Goal: Check status: Check status

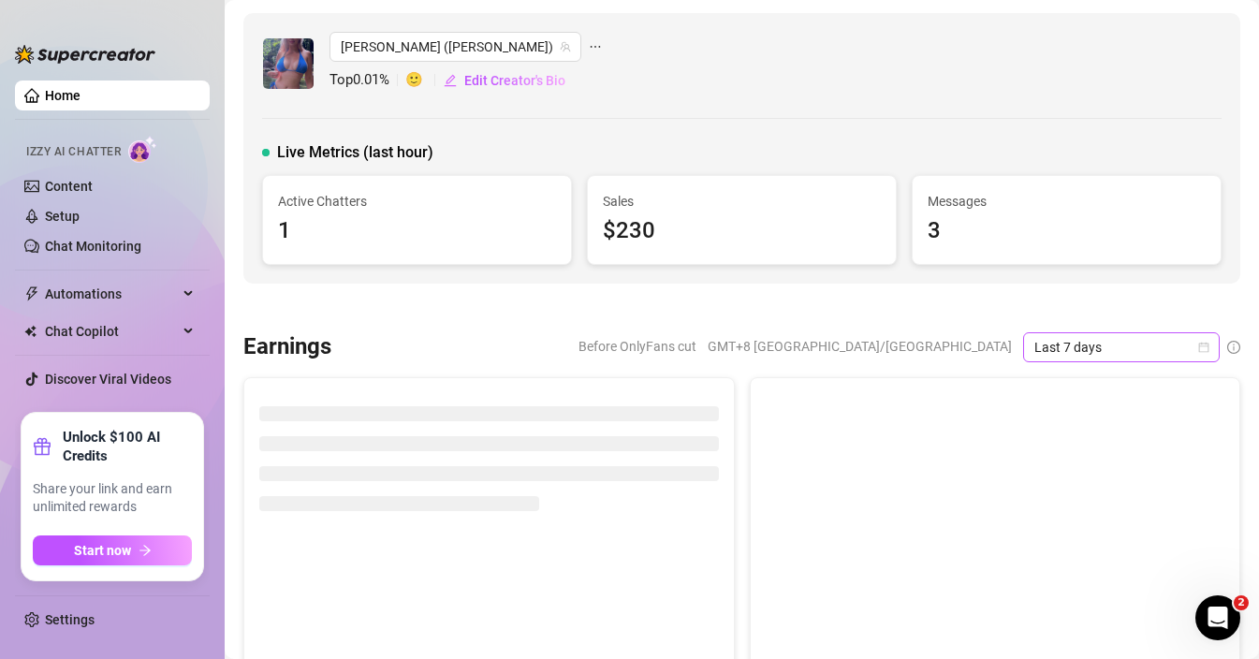
click at [1168, 345] on span "Last 7 days" at bounding box center [1121, 347] width 174 height 28
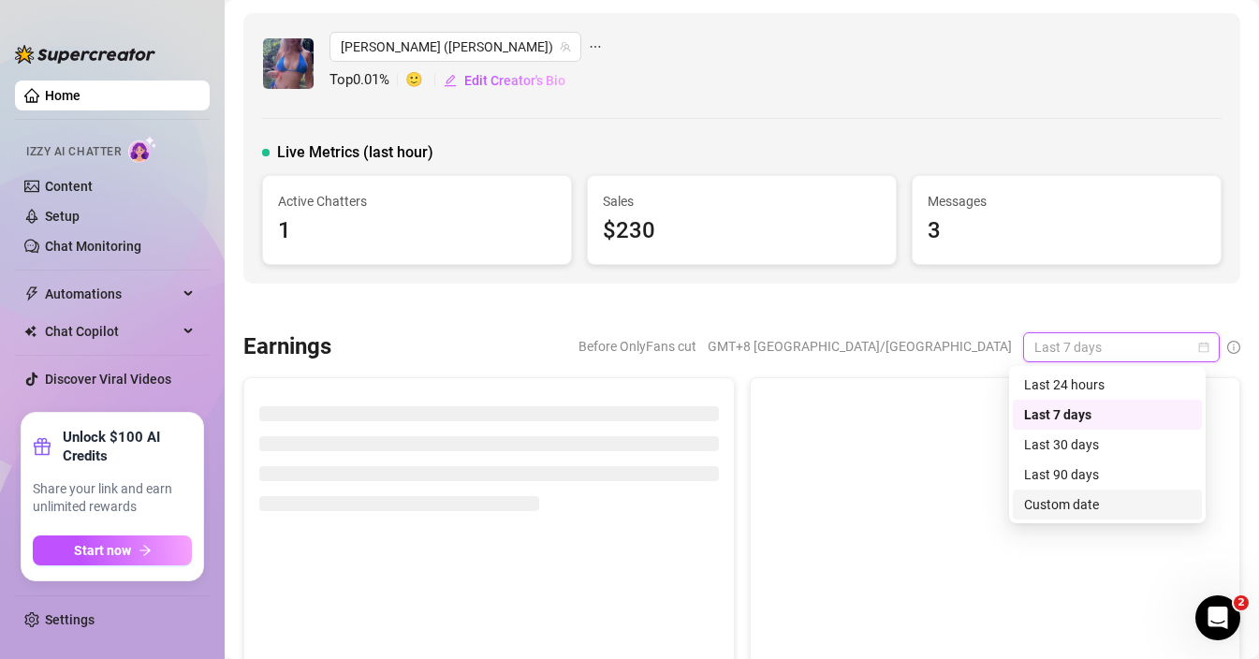
click at [1055, 504] on div "Custom date" at bounding box center [1107, 504] width 167 height 21
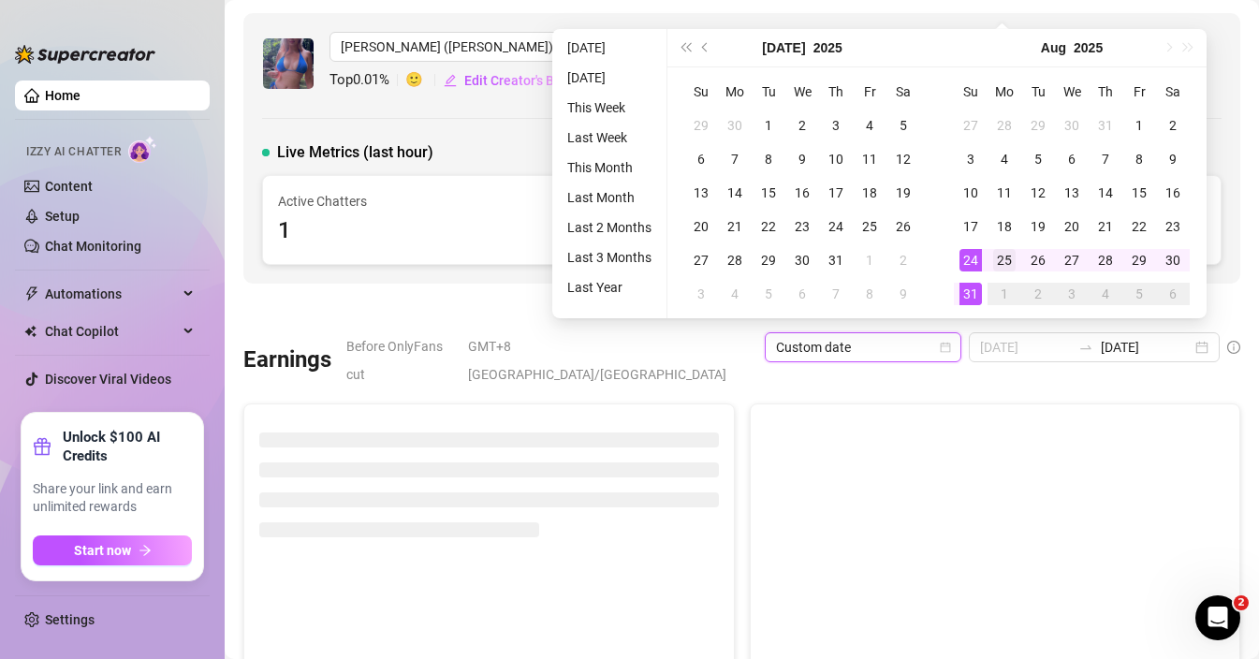
type input "[DATE]"
click at [999, 255] on div "25" at bounding box center [1004, 260] width 22 height 22
click at [974, 297] on div "31" at bounding box center [970, 294] width 22 height 22
type input "[DATE]"
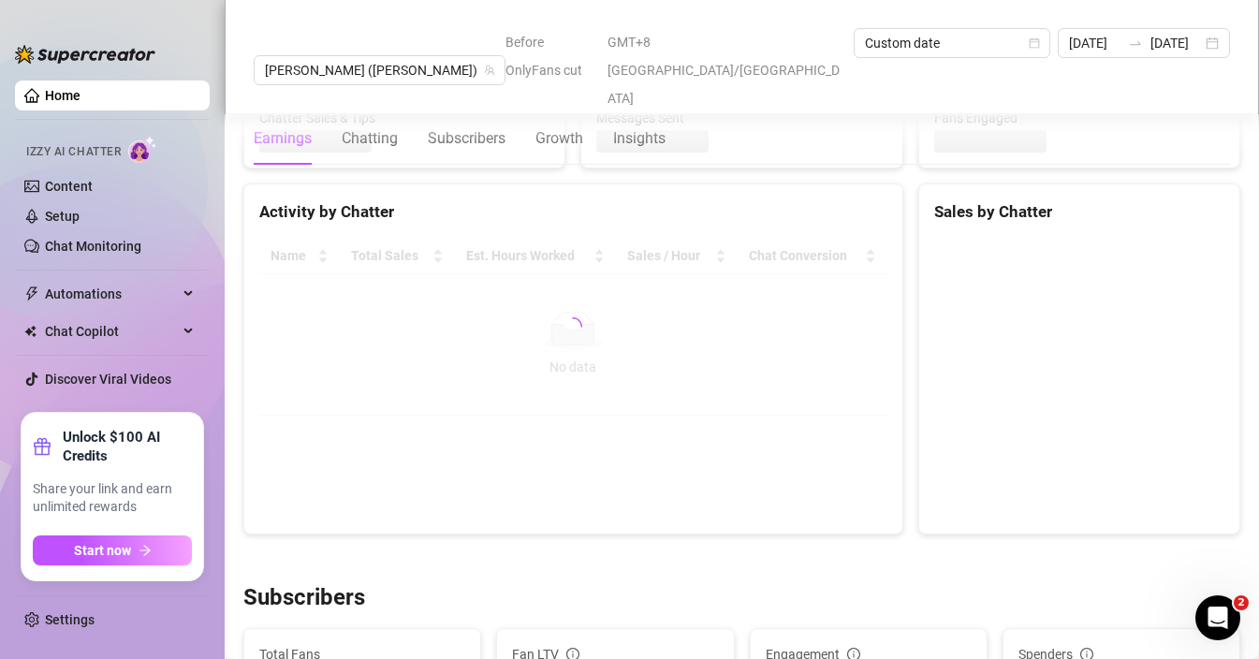
scroll to position [720, 0]
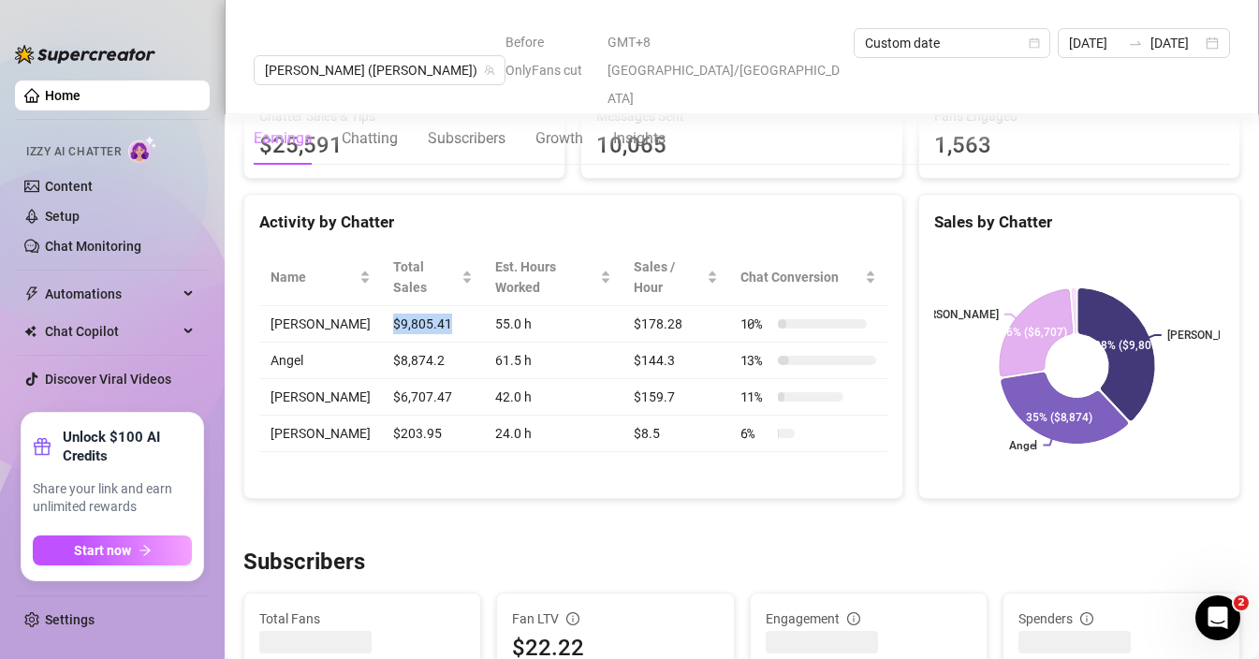
drag, startPoint x: 371, startPoint y: 297, endPoint x: 432, endPoint y: 296, distance: 61.8
click at [432, 306] on td "$9,805.41" at bounding box center [433, 324] width 102 height 36
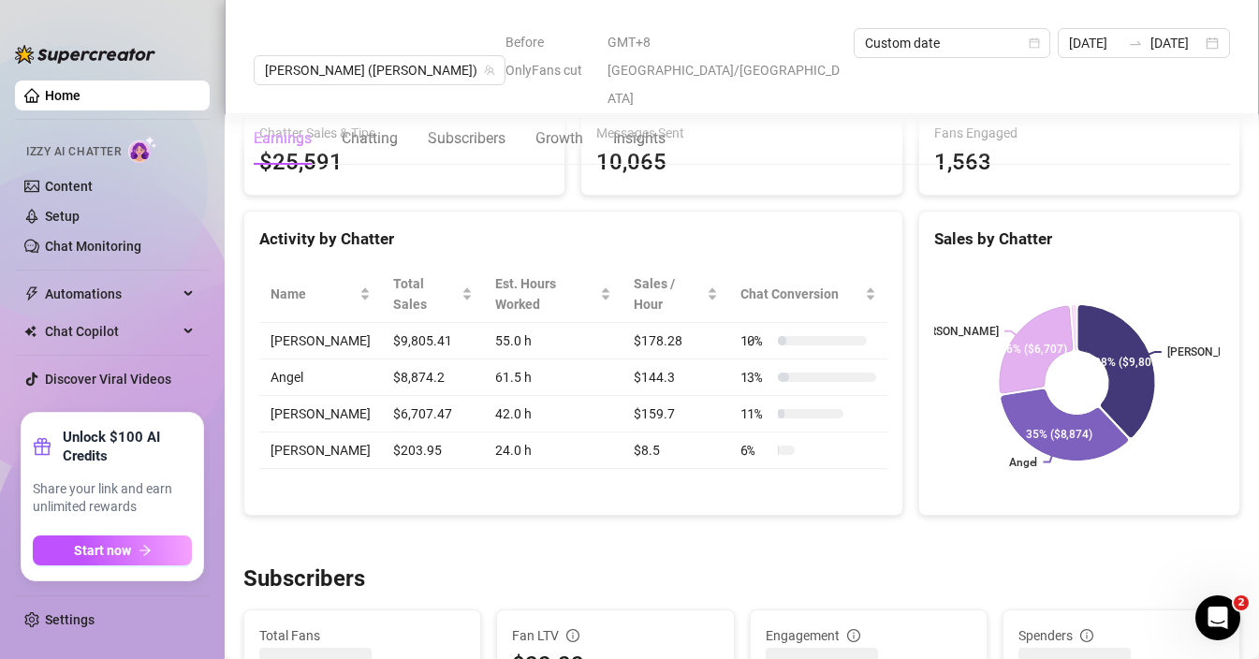
scroll to position [701, 0]
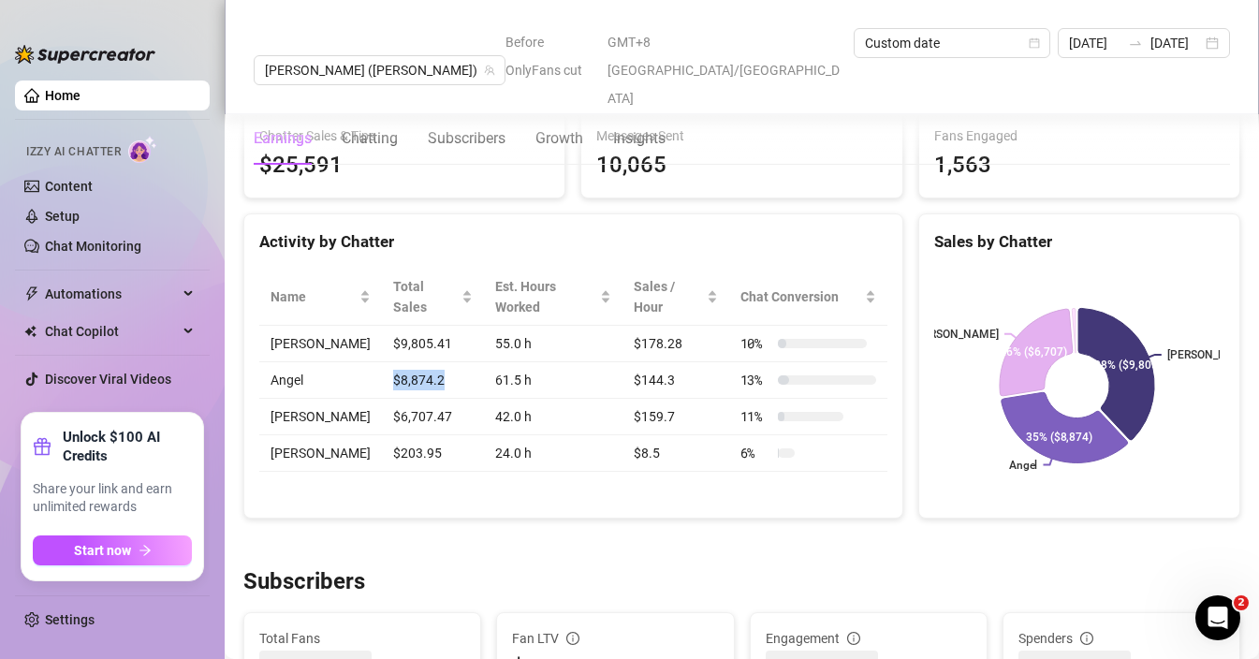
drag, startPoint x: 435, startPoint y: 358, endPoint x: 373, endPoint y: 360, distance: 61.8
click at [382, 362] on td "$8,874.2" at bounding box center [433, 380] width 102 height 36
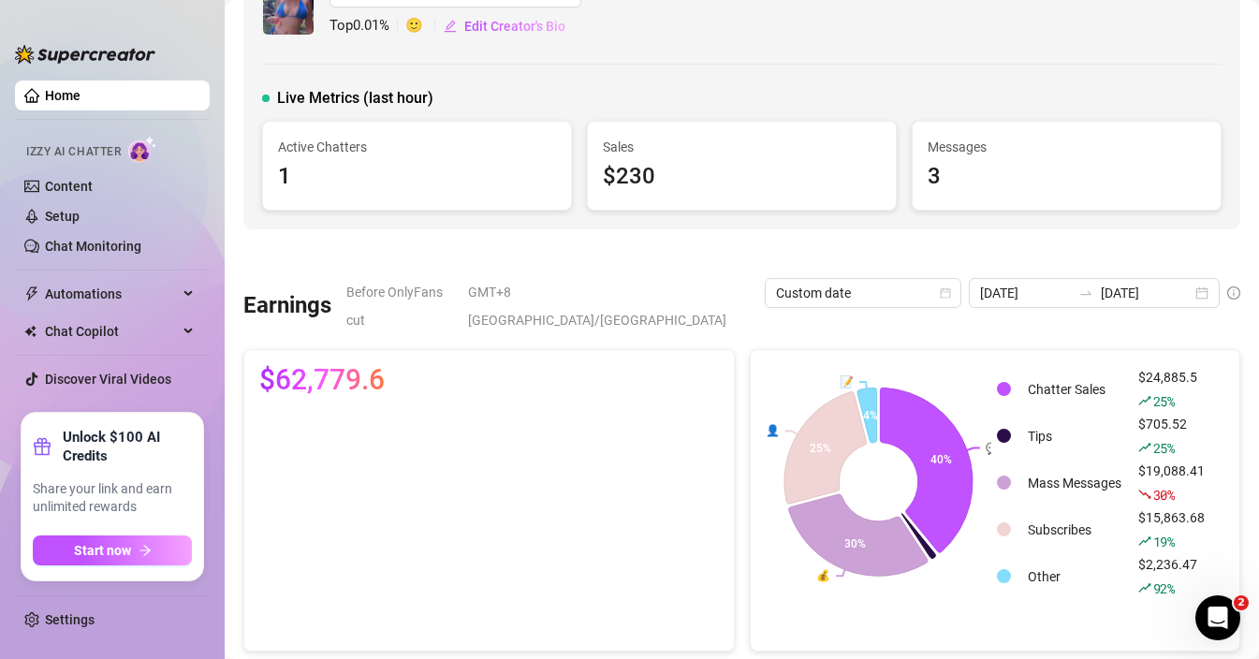
scroll to position [53, 0]
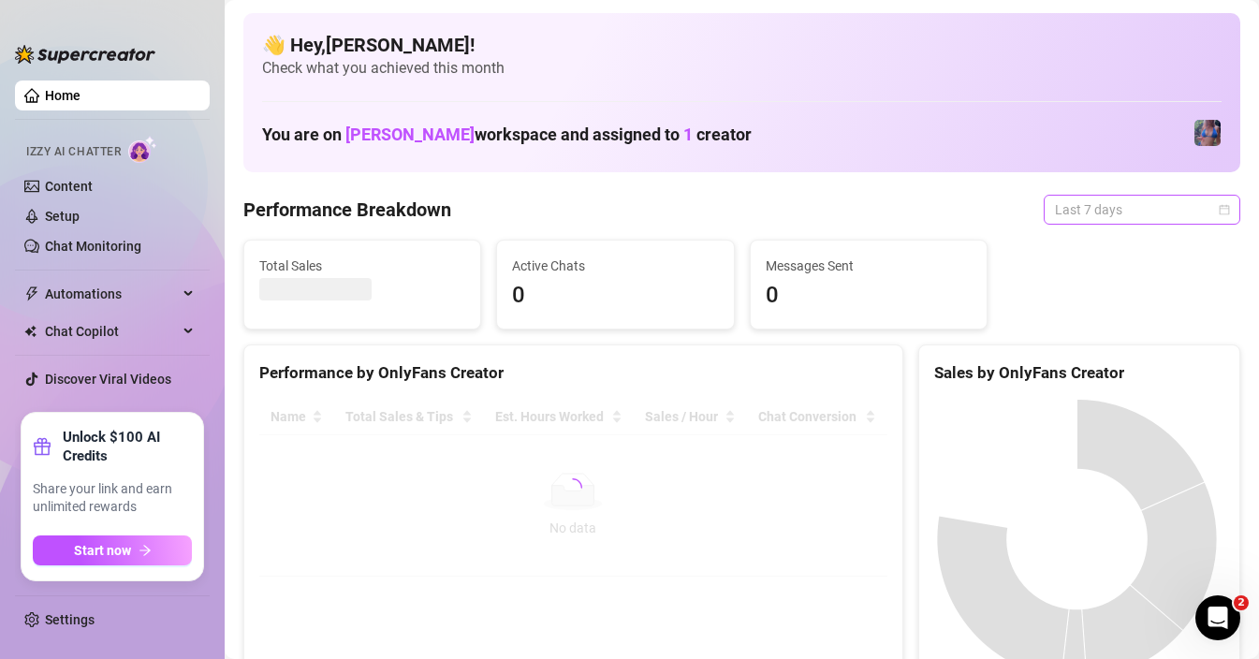
click at [1070, 210] on span "Last 7 days" at bounding box center [1142, 210] width 174 height 28
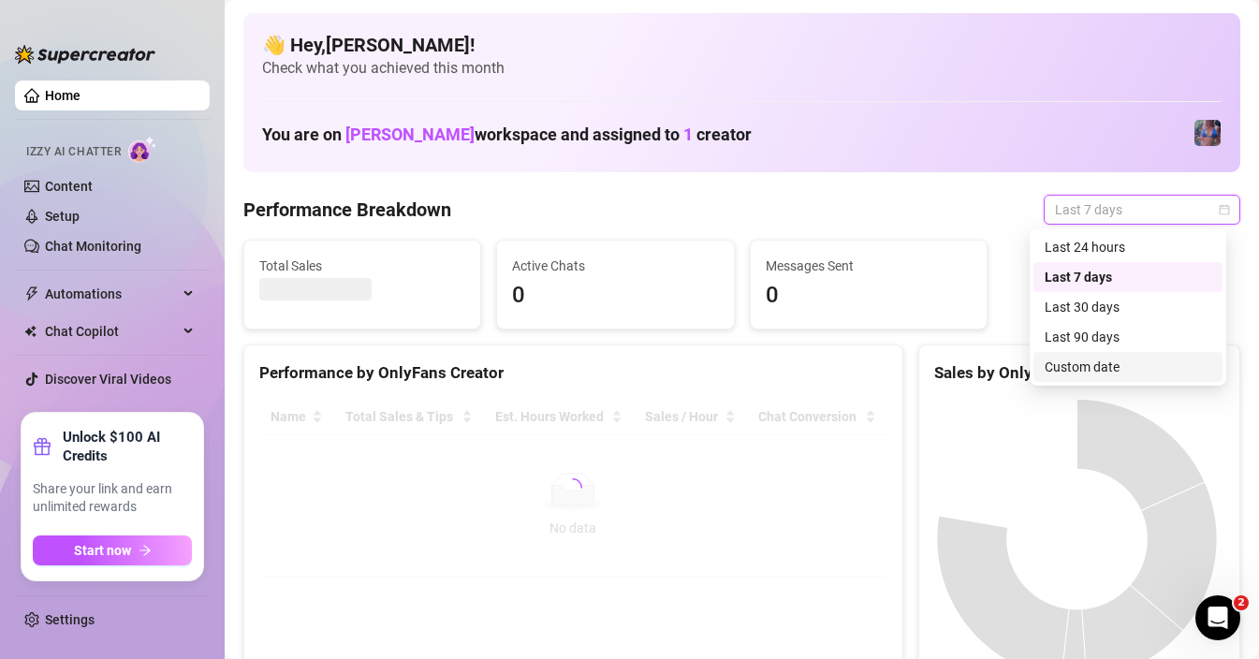
click at [1078, 371] on div "Custom date" at bounding box center [1127, 367] width 167 height 21
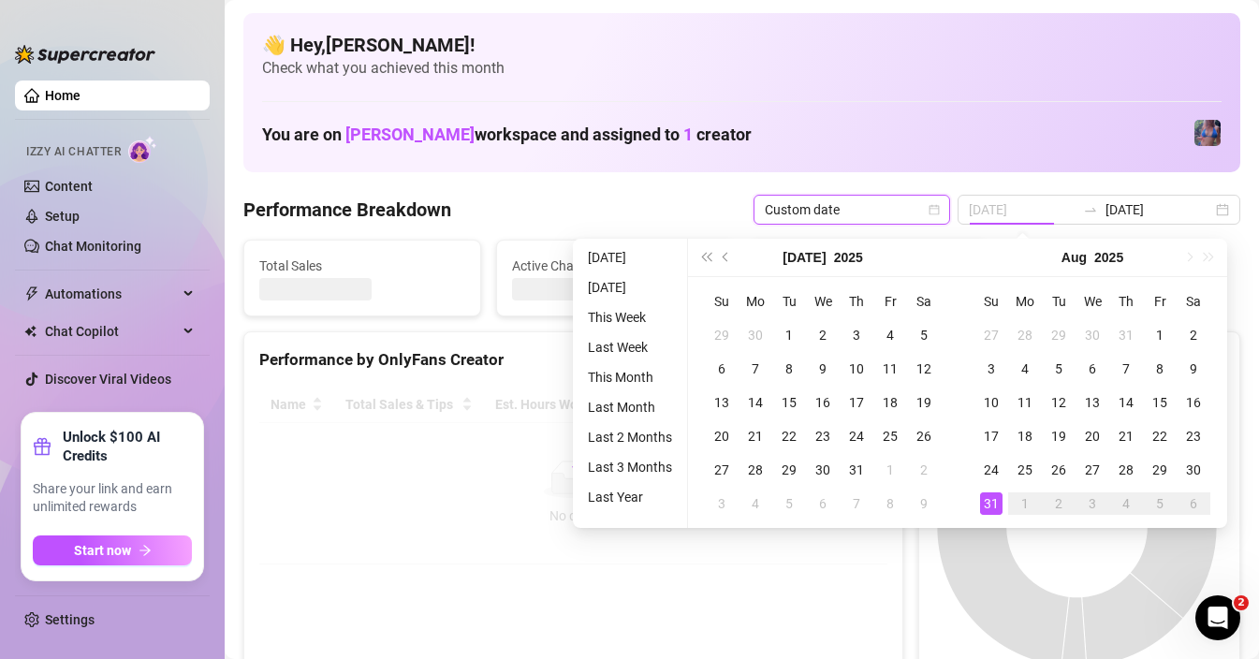
click at [987, 499] on div "31" at bounding box center [991, 503] width 22 height 22
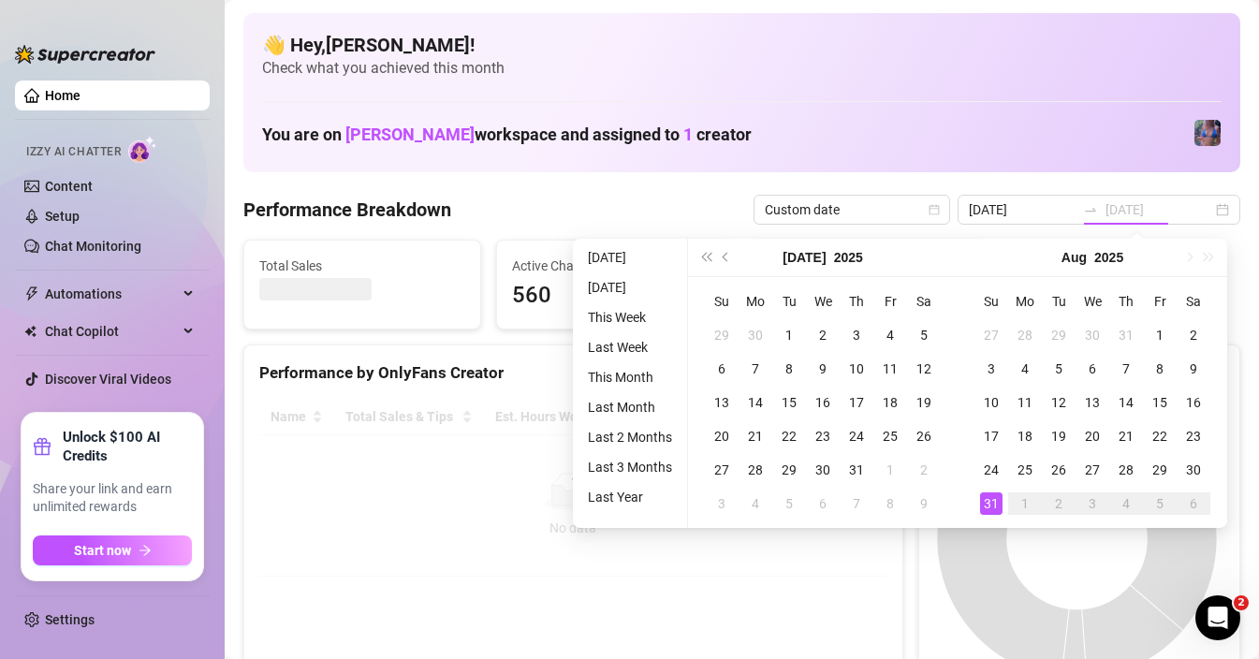
click at [985, 502] on div "31" at bounding box center [991, 503] width 22 height 22
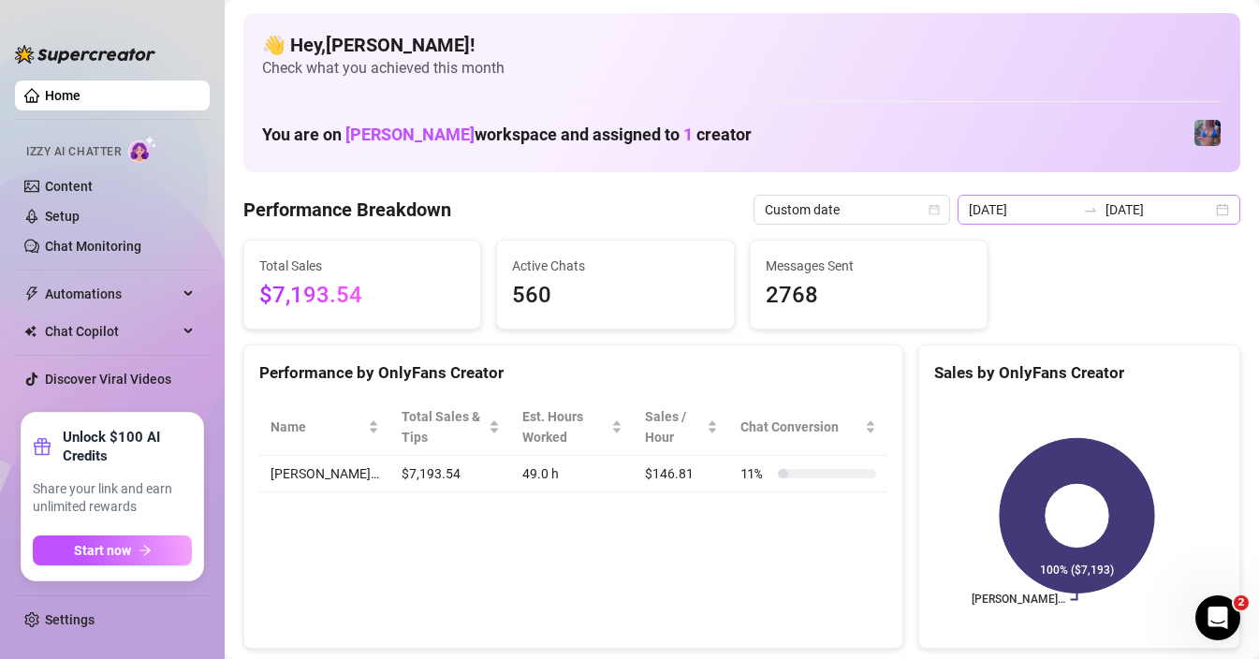
click at [1096, 210] on icon "swap-right" at bounding box center [1089, 210] width 11 height 4
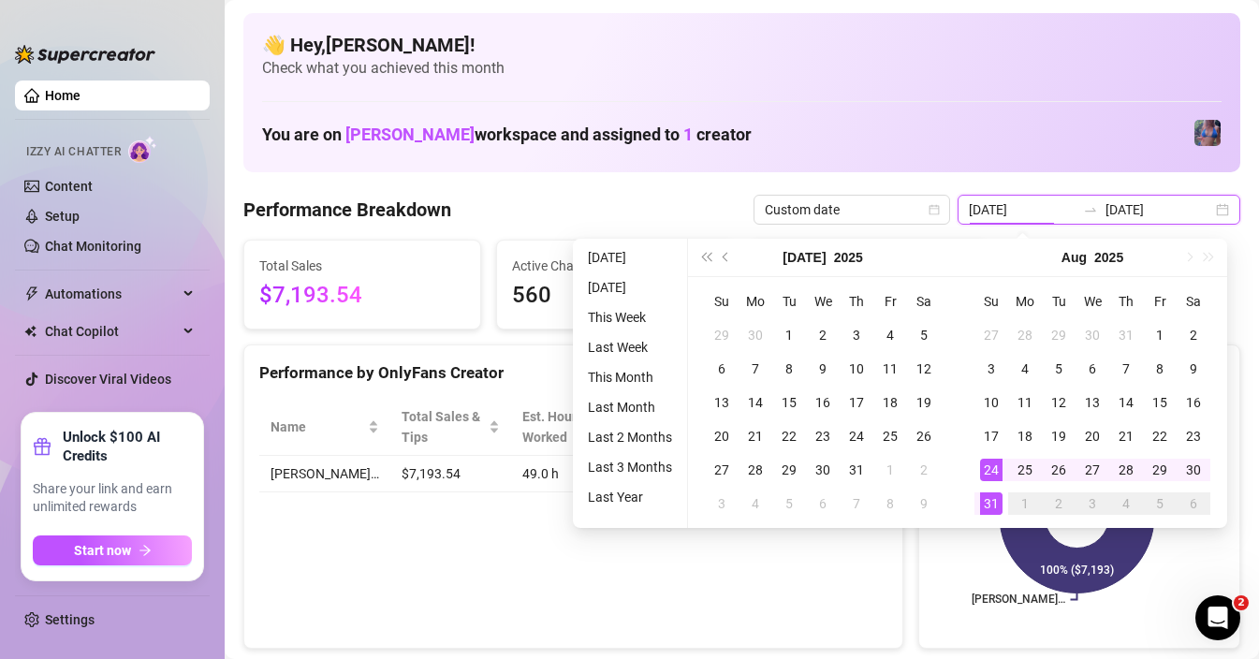
type input "[DATE]"
drag, startPoint x: 989, startPoint y: 500, endPoint x: 995, endPoint y: 515, distance: 16.0
click at [989, 500] on div "31" at bounding box center [991, 503] width 22 height 22
click at [992, 502] on div "31" at bounding box center [991, 503] width 22 height 22
type input "[DATE]"
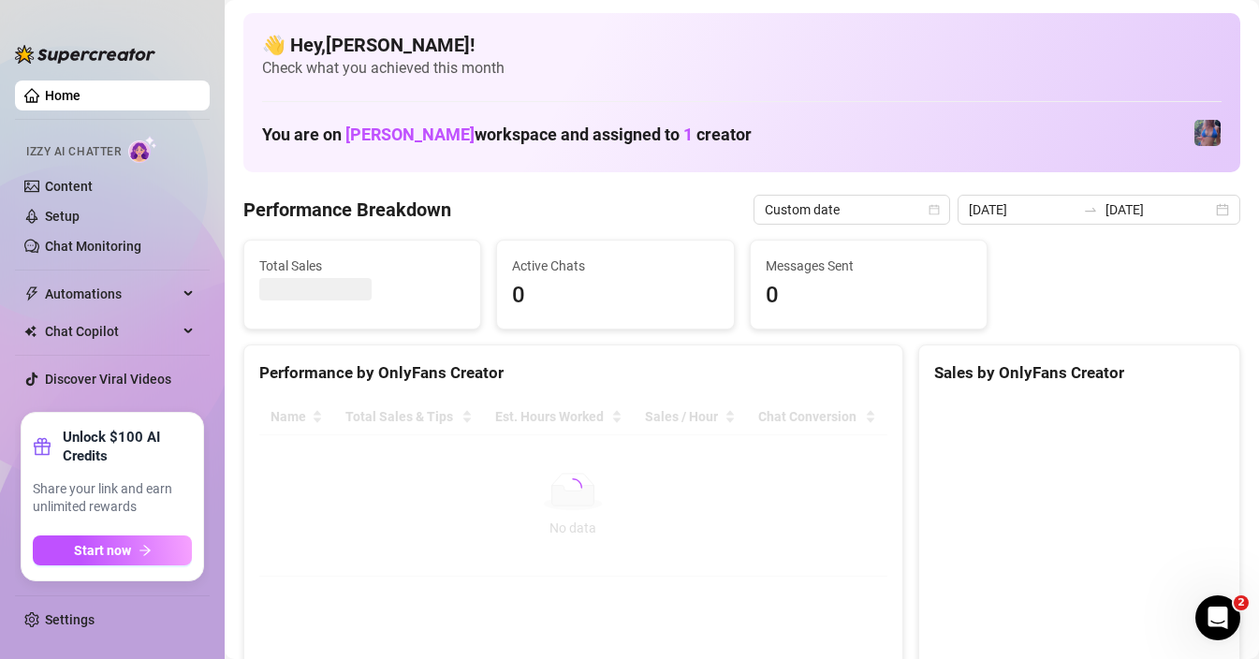
click at [1028, 283] on div "Total Sales Active Chats 0 Messages Sent 0" at bounding box center [742, 285] width 1012 height 90
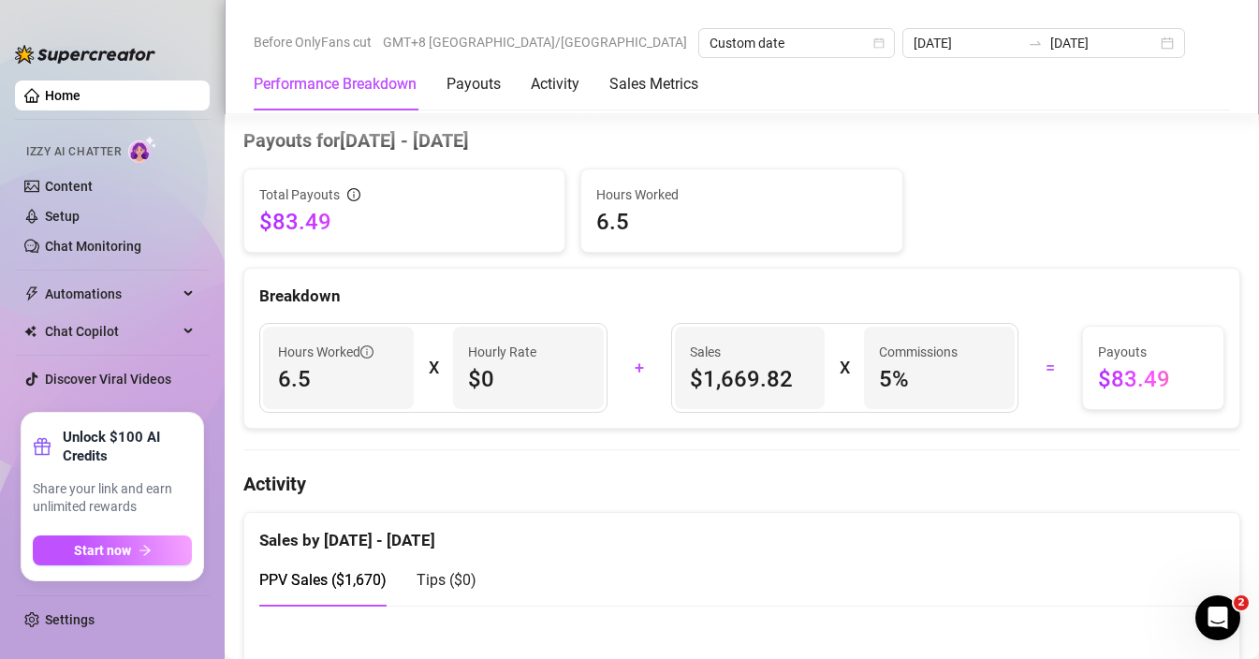
scroll to position [568, 0]
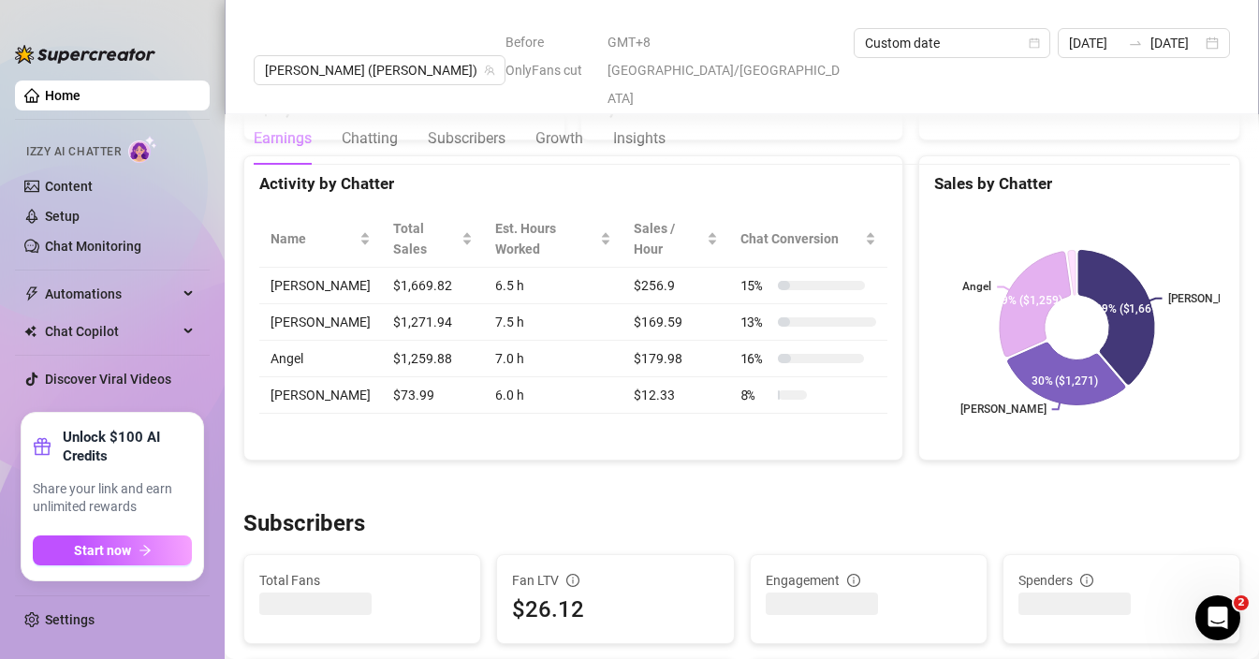
scroll to position [759, 0]
drag, startPoint x: 371, startPoint y: 261, endPoint x: 419, endPoint y: 261, distance: 48.7
click at [419, 268] on td "$1,669.82" at bounding box center [433, 286] width 102 height 36
drag, startPoint x: 358, startPoint y: 253, endPoint x: 432, endPoint y: 255, distance: 73.9
click at [432, 268] on tr "Eunice $1,669.82 6.5 h $256.9 15 %" at bounding box center [573, 286] width 628 height 36
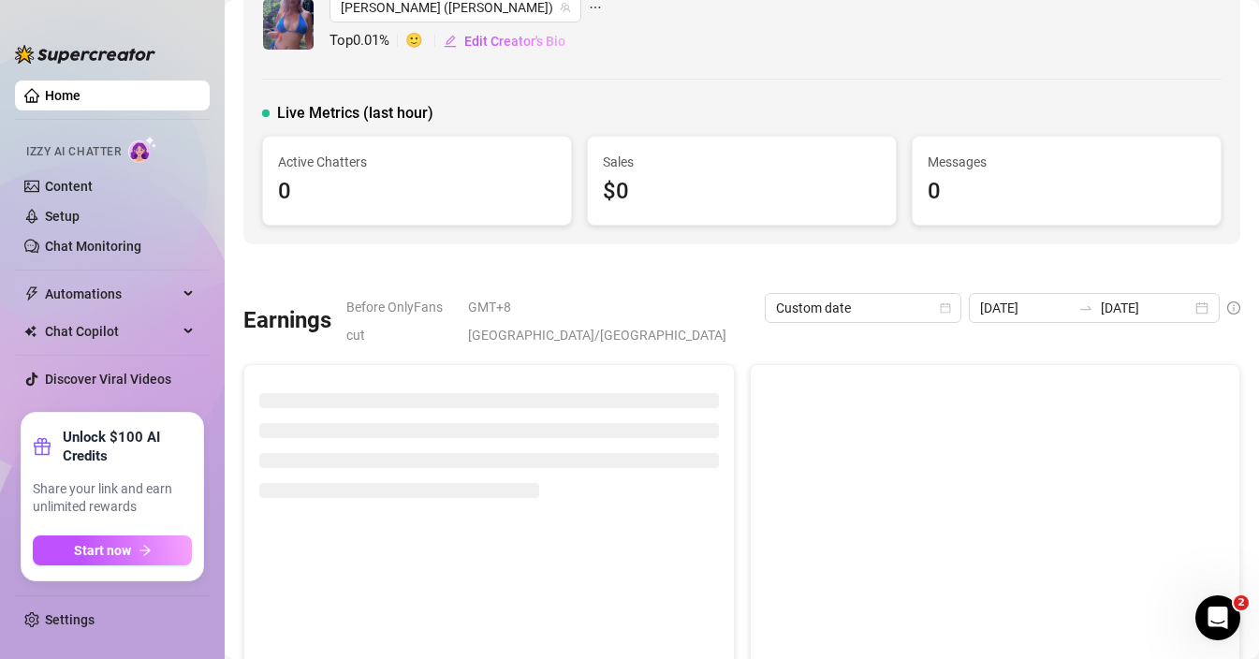
scroll to position [0, 0]
